Goal: Task Accomplishment & Management: Complete application form

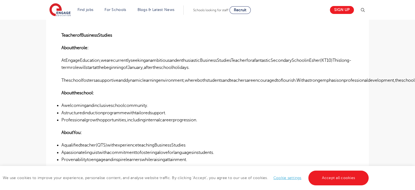
scroll to position [164, 0]
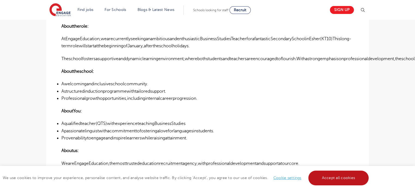
click at [326, 184] on link "Accept all cookies" at bounding box center [339, 177] width 61 height 15
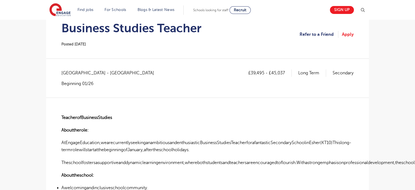
scroll to position [0, 0]
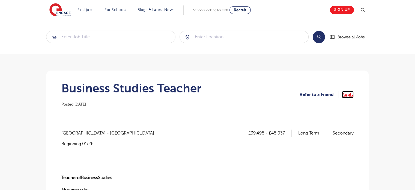
click at [351, 94] on link "Apply" at bounding box center [348, 94] width 12 height 7
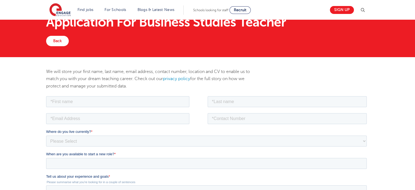
scroll to position [55, 0]
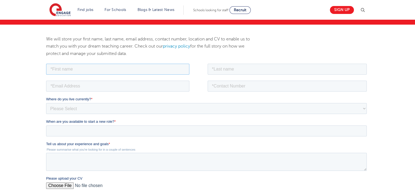
click at [119, 68] on input "text" at bounding box center [117, 68] width 143 height 11
type input "[PERSON_NAME]"
type input "[EMAIL_ADDRESS][DOMAIN_NAME]"
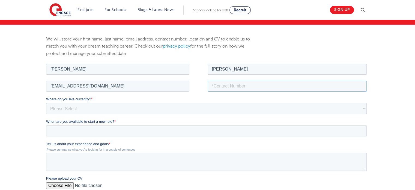
type input "07858027398"
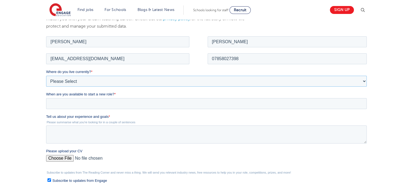
click at [120, 81] on select "Please Select [GEOGRAPHIC_DATA] [GEOGRAPHIC_DATA] [GEOGRAPHIC_DATA] [GEOGRAPHIC…" at bounding box center [206, 80] width 321 height 11
select select "UK"
click at [46, 75] on select "Please Select [GEOGRAPHIC_DATA] [GEOGRAPHIC_DATA] [GEOGRAPHIC_DATA] [GEOGRAPHIC…" at bounding box center [206, 80] width 321 height 11
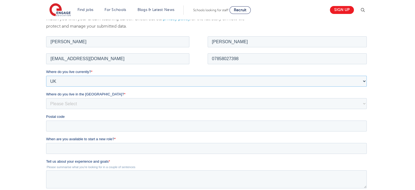
scroll to position [109, 0]
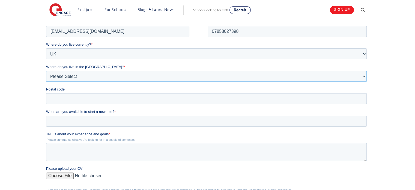
click at [101, 76] on select "Please Select Overseas [GEOGRAPHIC_DATA] [GEOGRAPHIC_DATA] [GEOGRAPHIC_DATA] [G…" at bounding box center [206, 75] width 321 height 11
select select "[GEOGRAPHIC_DATA]"
click at [46, 70] on select "Please Select Overseas [GEOGRAPHIC_DATA] [GEOGRAPHIC_DATA] [GEOGRAPHIC_DATA] [G…" at bounding box center [206, 75] width 321 height 11
click at [70, 93] on input "Postal code" at bounding box center [206, 98] width 321 height 11
type input "HA55JT"
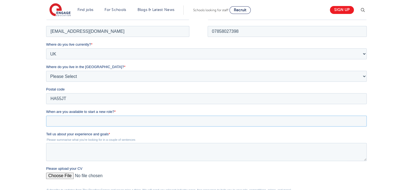
click at [80, 121] on input "When are you available to start a new role? *" at bounding box center [206, 120] width 321 height 11
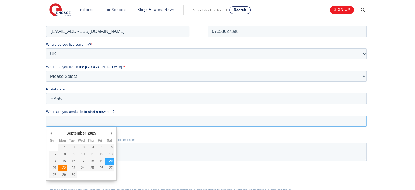
type div "[DATE]"
type input "[DATE]"
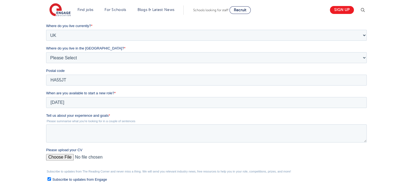
scroll to position [137, 0]
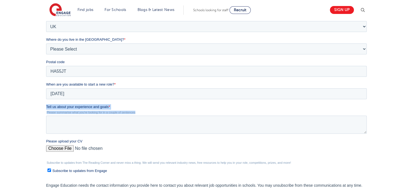
drag, startPoint x: 141, startPoint y: 110, endPoint x: 43, endPoint y: 106, distance: 97.9
click at [46, 106] on html "Job Position Job Sector Job ID Job Number Job Owner [PERSON_NAME] [EMAIL_ADDRES…" at bounding box center [207, 105] width 323 height 248
copy div "Tell us about your experience and goals * Please summarise what you're looking …"
paste textarea "I hold a PGCE with QTS and a degree in Environmental Management and Business St…"
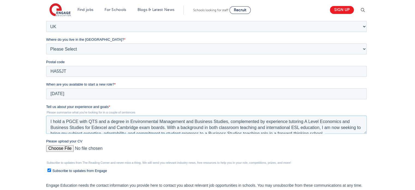
scroll to position [2, 0]
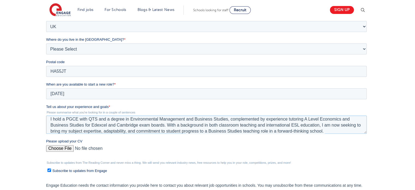
type textarea "I hold a PGCE with QTS and a degree in Environmental Management and Business St…"
click at [77, 43] on select "Please Select Overseas [GEOGRAPHIC_DATA] [GEOGRAPHIC_DATA] [GEOGRAPHIC_DATA] [G…" at bounding box center [206, 48] width 321 height 11
click at [26, 64] on div "We will store your first name, last name, email address, contact number, locati…" at bounding box center [207, 88] width 415 height 291
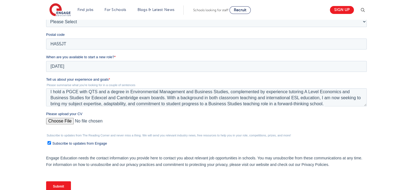
click at [67, 120] on input "Please upload your CV" at bounding box center [206, 123] width 321 height 11
type input "C:\fakepath\[PERSON_NAME] CV .docx"
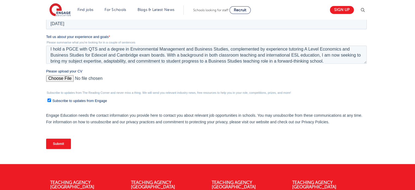
scroll to position [273, 0]
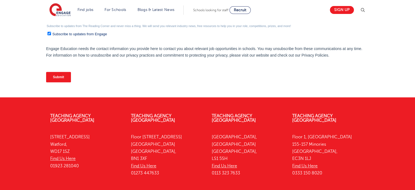
click at [53, 75] on input "Submit" at bounding box center [58, 77] width 25 height 10
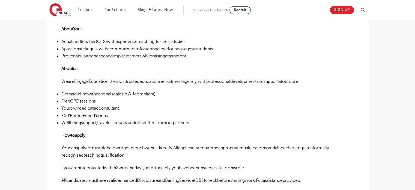
scroll to position [164, 0]
